Goal: Information Seeking & Learning: Learn about a topic

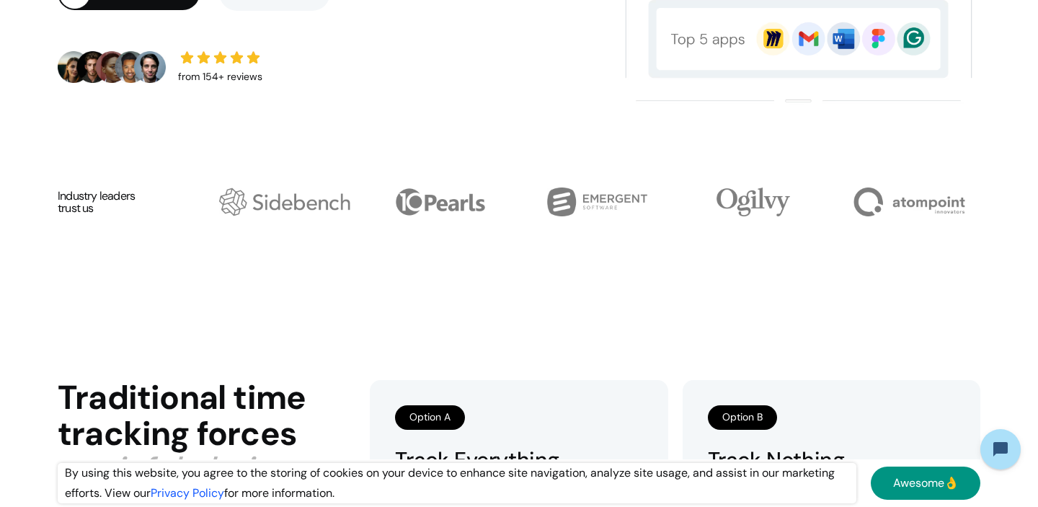
scroll to position [156, 0]
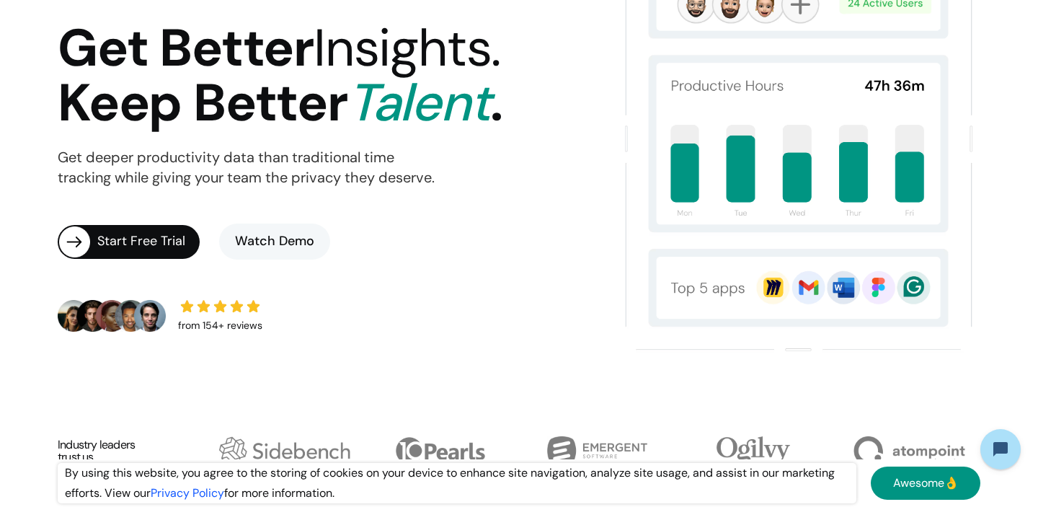
click at [294, 241] on link "Watch Demo" at bounding box center [274, 241] width 111 height 36
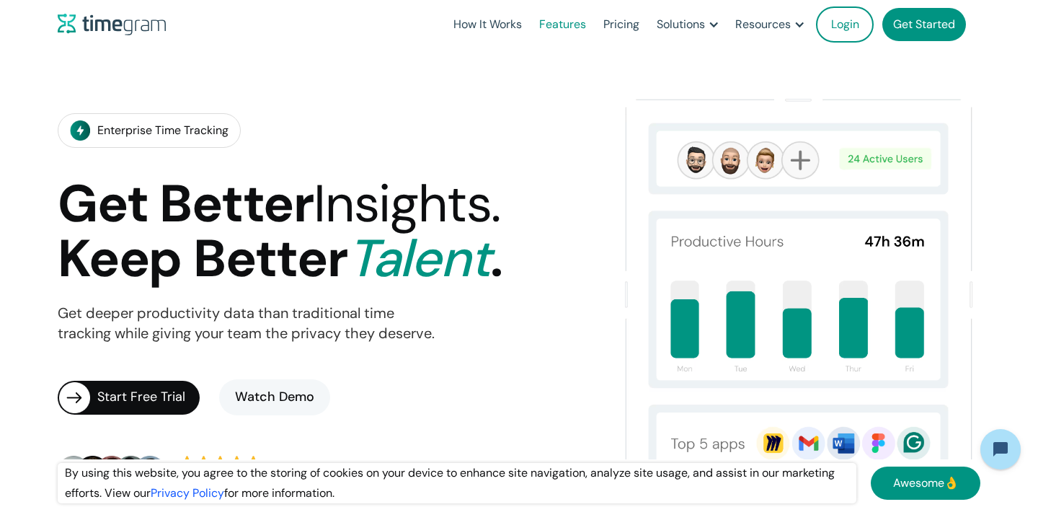
click at [556, 18] on link "Features" at bounding box center [562, 24] width 64 height 49
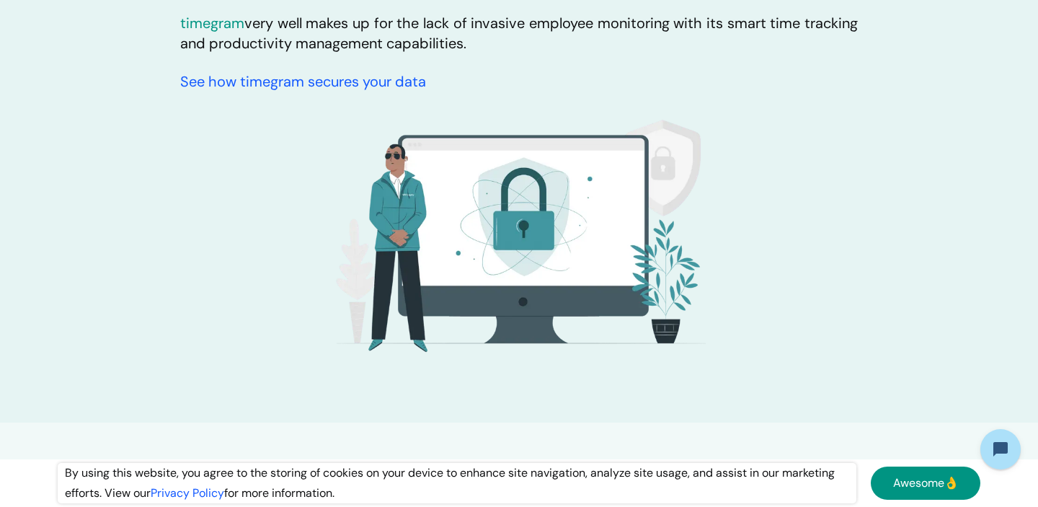
scroll to position [3982, 0]
